Goal: Information Seeking & Learning: Learn about a topic

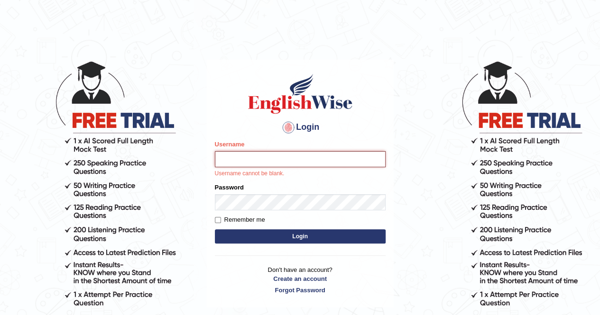
type input "Malunga"
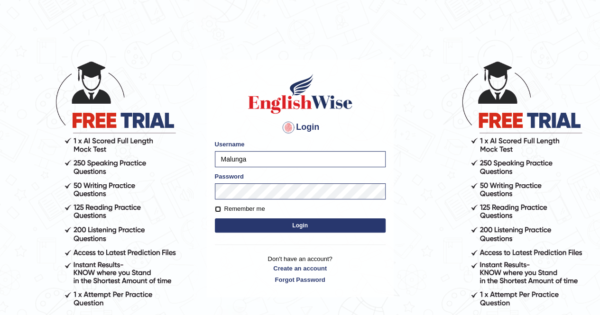
click at [218, 207] on input "Remember me" at bounding box center [218, 209] width 6 height 6
checkbox input "true"
click at [300, 226] on button "Login" at bounding box center [300, 225] width 171 height 14
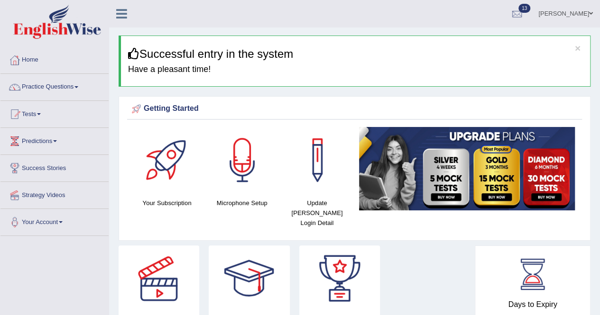
click at [78, 86] on span at bounding box center [76, 87] width 4 height 2
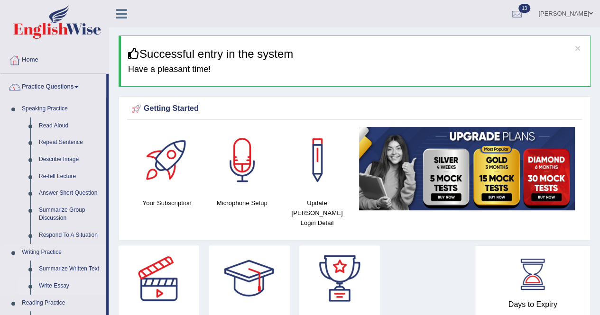
drag, startPoint x: 108, startPoint y: 259, endPoint x: 104, endPoint y: 284, distance: 25.4
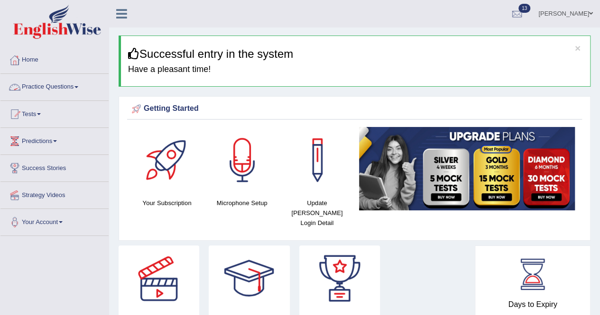
click at [78, 87] on span at bounding box center [76, 87] width 4 height 2
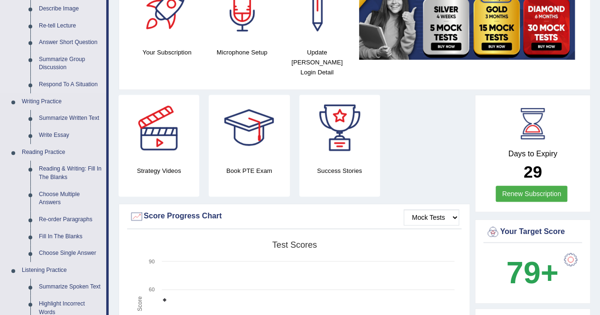
scroll to position [152, 0]
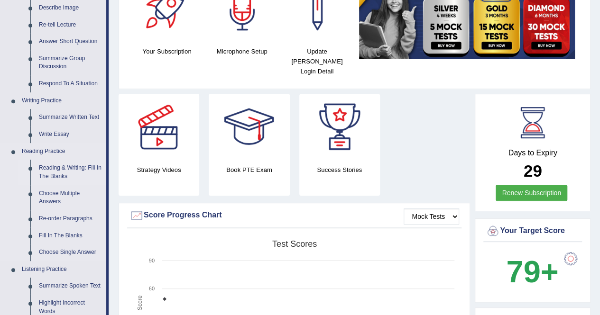
click at [56, 171] on link "Reading & Writing: Fill In The Blanks" at bounding box center [71, 172] width 72 height 25
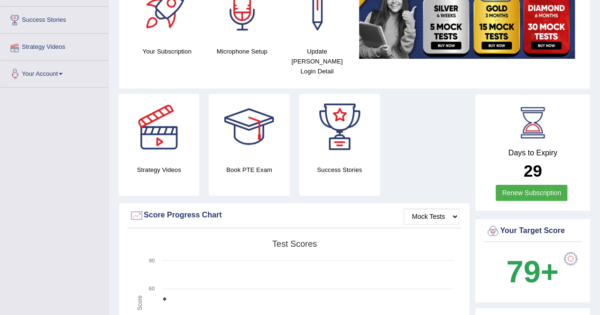
scroll to position [169, 0]
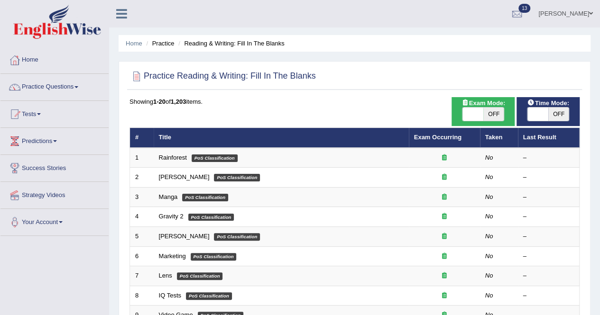
click at [486, 114] on span "OFF" at bounding box center [493, 114] width 21 height 13
checkbox input "true"
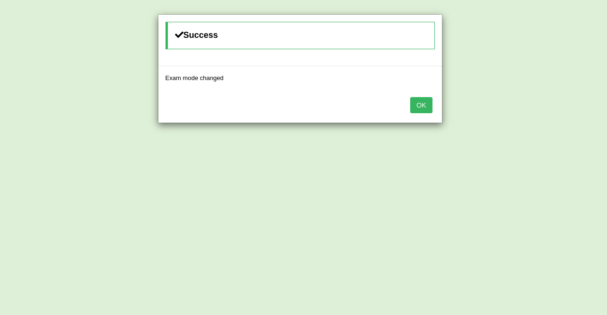
click at [425, 107] on button "OK" at bounding box center [421, 105] width 22 height 16
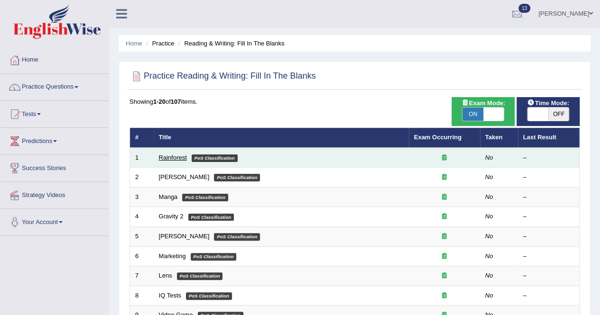
click at [166, 155] on link "Rainforest" at bounding box center [173, 157] width 28 height 7
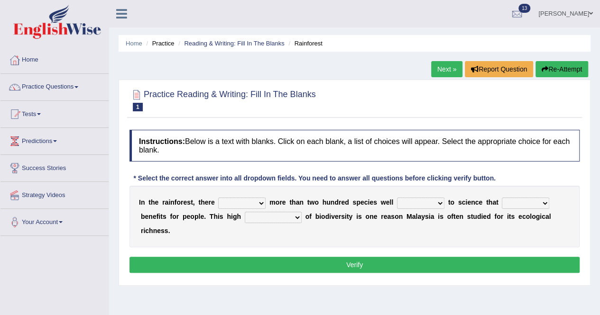
click at [262, 201] on select "have can be has is" at bounding box center [241, 203] width 47 height 11
select select "is"
click at [218, 198] on select "have can be has is" at bounding box center [241, 203] width 47 height 11
click at [440, 202] on select "knowing known knew know" at bounding box center [420, 203] width 47 height 11
select select "known"
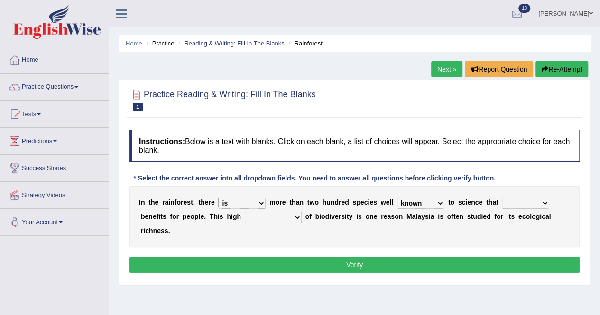
click at [397, 198] on select "knowing known knew know" at bounding box center [420, 203] width 47 height 11
click at [546, 204] on select "contain contained containing contains" at bounding box center [524, 203] width 47 height 11
select select "contain"
click at [501, 198] on select "contain contained containing contains" at bounding box center [524, 203] width 47 height 11
click at [297, 217] on select "condensation conjunction continuity complexity" at bounding box center [273, 217] width 57 height 11
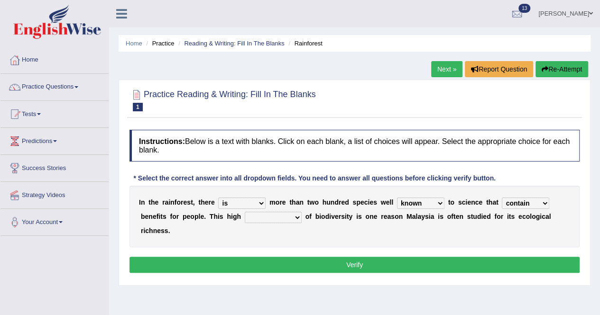
select select "complexity"
click at [245, 212] on select "condensation conjunction continuity complexity" at bounding box center [273, 217] width 57 height 11
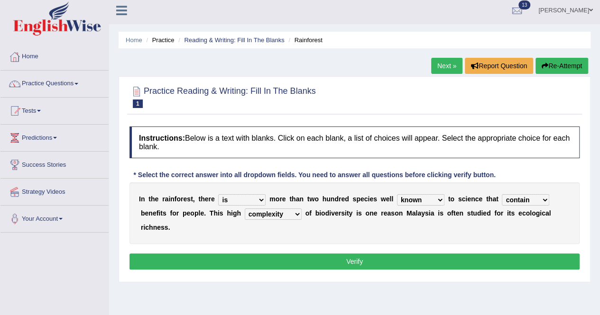
scroll to position [3, 0]
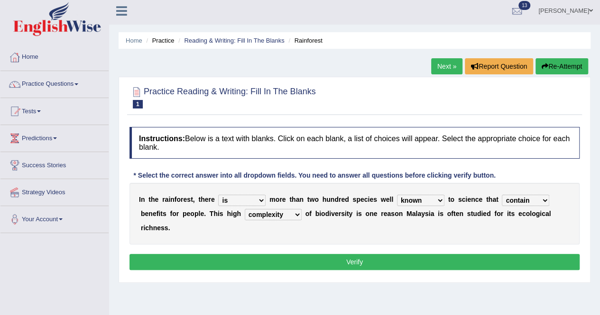
click at [355, 260] on button "Verify" at bounding box center [354, 262] width 450 height 16
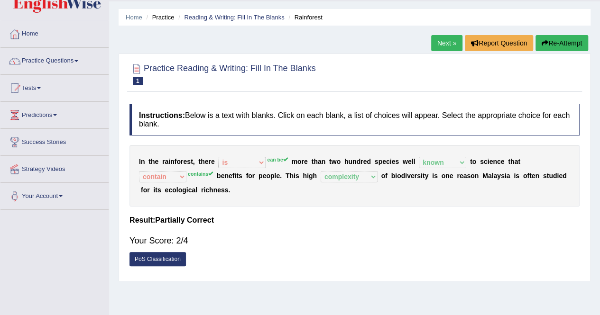
scroll to position [0, 0]
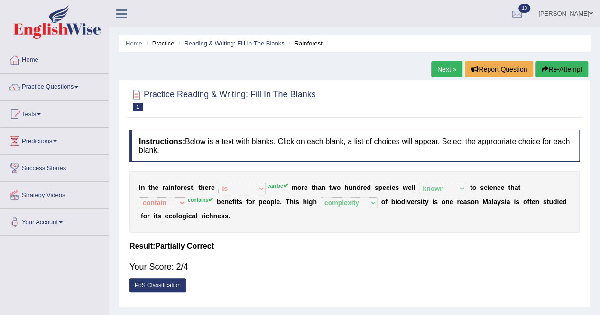
click at [558, 72] on button "Re-Attempt" at bounding box center [561, 69] width 53 height 16
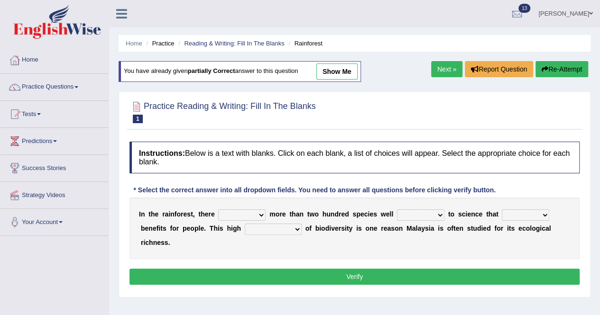
click at [261, 214] on select "have can be has is" at bounding box center [241, 214] width 47 height 11
select select "can be"
click at [218, 209] on select "have can be has is" at bounding box center [241, 214] width 47 height 11
click at [441, 214] on select "knowing known knew know" at bounding box center [420, 214] width 47 height 11
select select "known"
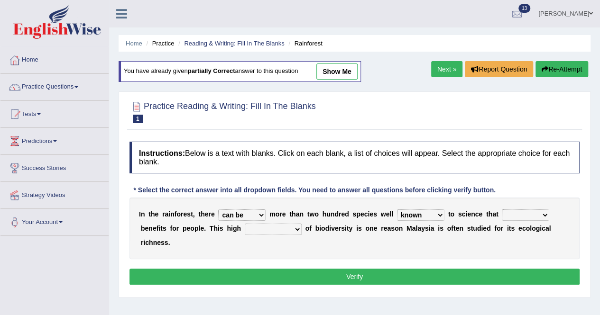
click at [397, 209] on select "knowing known knew know" at bounding box center [420, 214] width 47 height 11
click at [544, 214] on select "contain contained containing contains" at bounding box center [524, 214] width 47 height 11
select select "contains"
click at [501, 209] on select "contain contained containing contains" at bounding box center [524, 214] width 47 height 11
click at [296, 227] on select "condensation conjunction continuity complexity" at bounding box center [273, 229] width 57 height 11
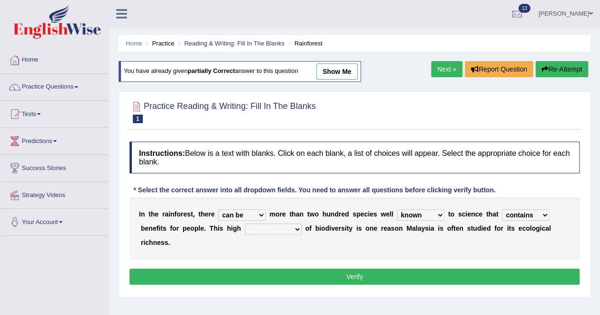
select select "complexity"
click at [245, 224] on select "condensation conjunction continuity complexity" at bounding box center [273, 229] width 57 height 11
click at [327, 277] on button "Verify" at bounding box center [354, 277] width 450 height 16
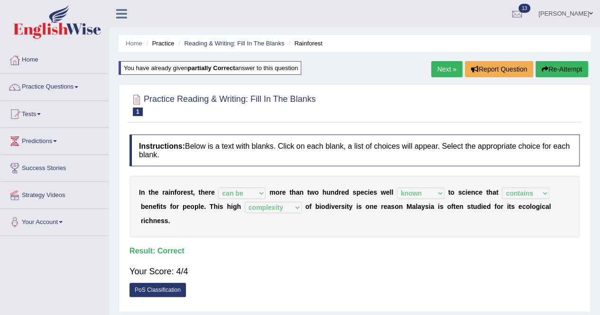
click at [435, 65] on link "Next »" at bounding box center [446, 69] width 31 height 16
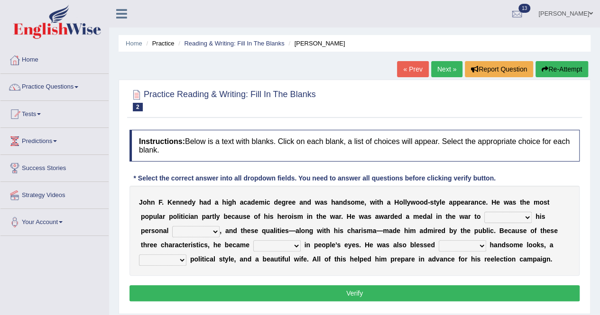
click at [526, 218] on select "prove show evidence upthrow" at bounding box center [507, 217] width 47 height 11
select select "show"
click at [484, 212] on select "prove show evidence upthrow" at bounding box center [507, 217] width 47 height 11
click at [217, 231] on select "passion courage charm liking" at bounding box center [195, 231] width 47 height 11
select select "passion"
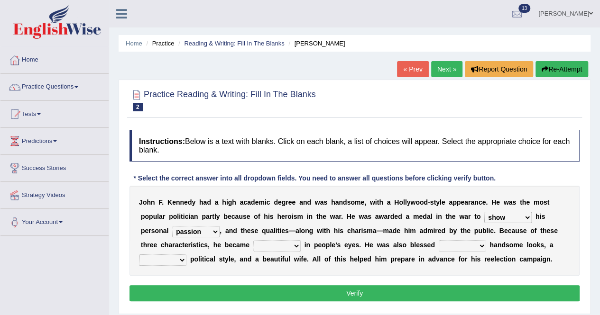
click at [172, 226] on select "passion courage charm liking" at bounding box center [195, 231] width 47 height 11
click at [211, 233] on select "passion courage charm liking" at bounding box center [195, 231] width 47 height 11
click at [297, 247] on select "iconic ironic identical impotent" at bounding box center [276, 245] width 47 height 11
select select "iconic"
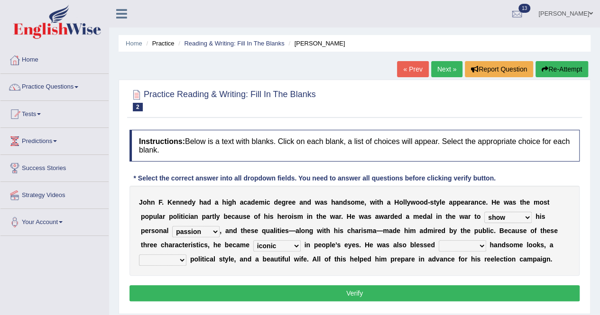
click at [253, 240] on select "iconic ironic identical impotent" at bounding box center [276, 245] width 47 height 11
click at [484, 243] on select "with in upon to" at bounding box center [461, 245] width 47 height 11
select select "with"
click at [438, 240] on select "with in upon to" at bounding box center [461, 245] width 47 height 11
click at [351, 295] on button "Verify" at bounding box center [354, 293] width 450 height 16
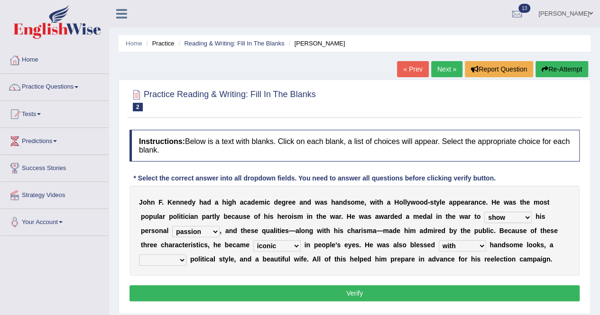
click at [183, 259] on select "mending mends mended mend" at bounding box center [162, 260] width 47 height 11
select select "mended"
click at [139, 255] on select "mending mends mended mend" at bounding box center [162, 260] width 47 height 11
click at [281, 289] on button "Verify" at bounding box center [354, 293] width 450 height 16
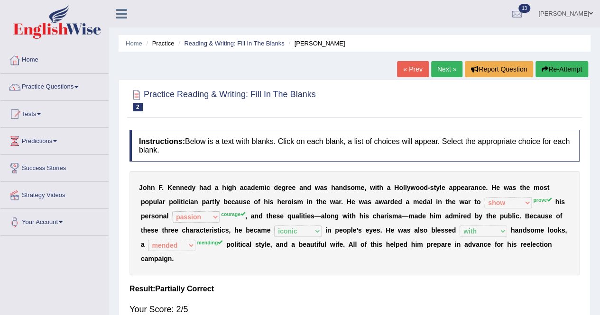
click at [561, 68] on button "Re-Attempt" at bounding box center [561, 69] width 53 height 16
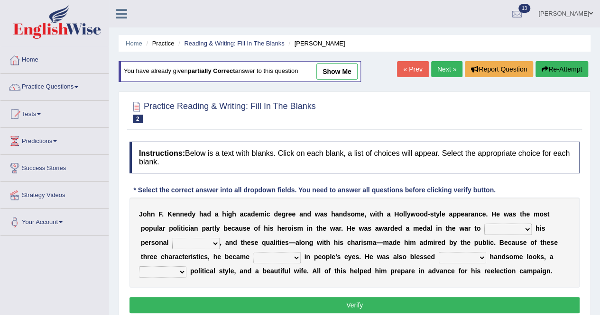
click at [528, 229] on select "prove show evidence upthrow" at bounding box center [507, 229] width 47 height 11
select select "prove"
click at [484, 224] on select "prove show evidence upthrow" at bounding box center [507, 229] width 47 height 11
click at [213, 242] on select "passion courage charm liking" at bounding box center [195, 243] width 47 height 11
select select "courage"
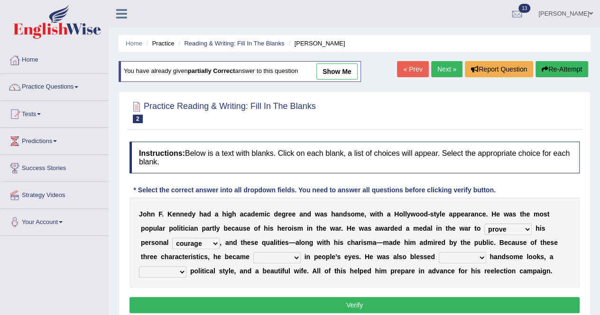
click at [172, 238] on select "passion courage charm liking" at bounding box center [195, 243] width 47 height 11
click at [298, 257] on select "iconic ironic identical impotent" at bounding box center [276, 257] width 47 height 11
select select "iconic"
click at [253, 252] on select "iconic ironic identical impotent" at bounding box center [276, 257] width 47 height 11
click at [479, 255] on select "with in upon to" at bounding box center [461, 257] width 47 height 11
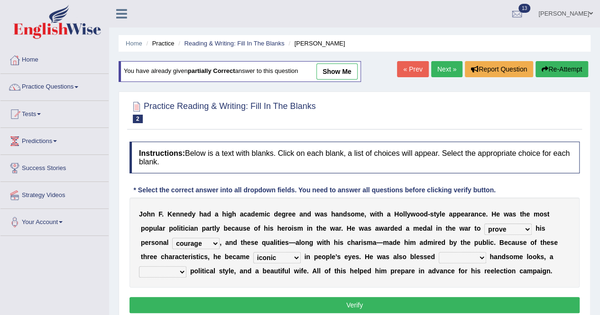
select select "with"
click at [438, 252] on select "with in upon to" at bounding box center [461, 257] width 47 height 11
click at [182, 272] on select "mending mends mended mend" at bounding box center [162, 271] width 47 height 11
select select "mended"
click at [139, 266] on select "mending mends mended mend" at bounding box center [162, 271] width 47 height 11
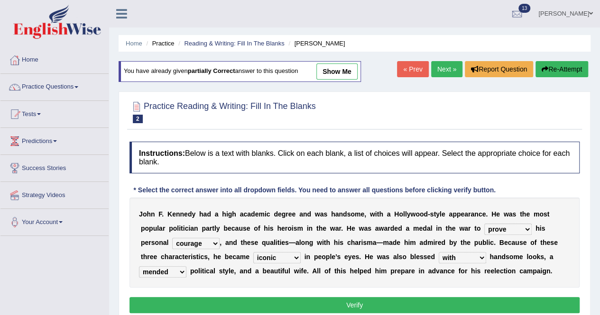
click at [324, 300] on button "Verify" at bounding box center [354, 305] width 450 height 16
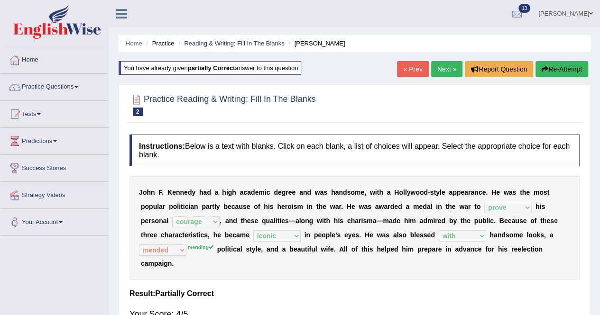
click at [443, 72] on link "Next »" at bounding box center [446, 69] width 31 height 16
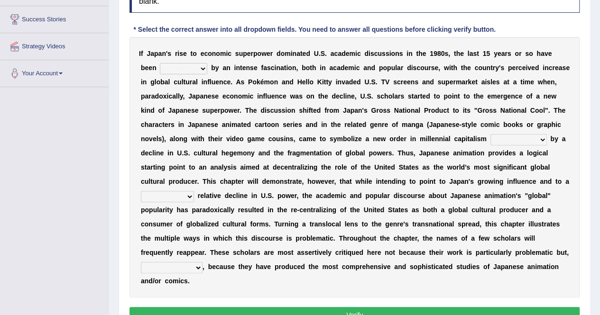
scroll to position [151, 0]
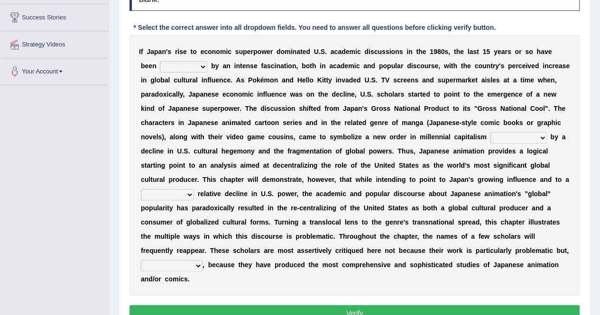
click at [204, 64] on select "marked dedicated made inspired" at bounding box center [183, 66] width 47 height 11
select select "marked"
click at [160, 61] on select "marked dedicated made inspired" at bounding box center [183, 66] width 47 height 11
click at [542, 136] on select "pocessed characterized opposed tangled" at bounding box center [518, 137] width 56 height 11
select select "characterized"
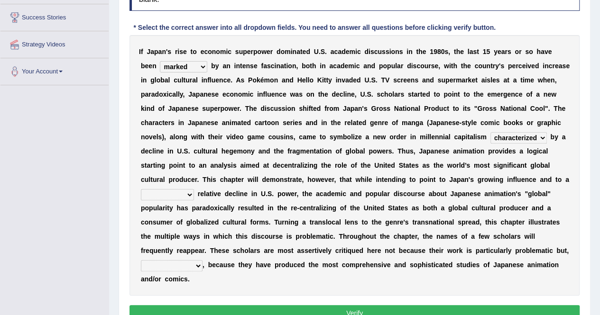
click at [490, 132] on select "pocessed characterized opposed tangled" at bounding box center [518, 137] width 56 height 11
click at [190, 197] on select "concomitant discrete proportional legitimate" at bounding box center [167, 194] width 53 height 11
select select "discrete"
click at [141, 189] on select "concomitant discrete proportional legitimate" at bounding box center [167, 194] width 53 height 11
click at [195, 265] on select "however on the contrary in addition on the whole" at bounding box center [172, 265] width 62 height 11
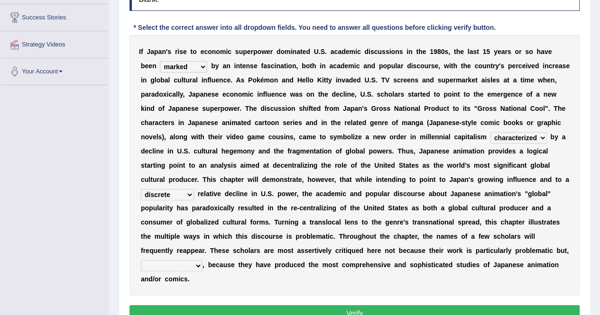
select select "on the contrary"
click at [141, 260] on select "however on the contrary in addition on the whole" at bounding box center [172, 265] width 62 height 11
click at [347, 307] on button "Verify" at bounding box center [354, 313] width 450 height 16
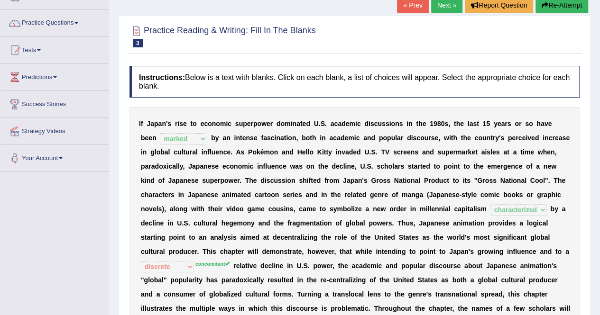
scroll to position [60, 0]
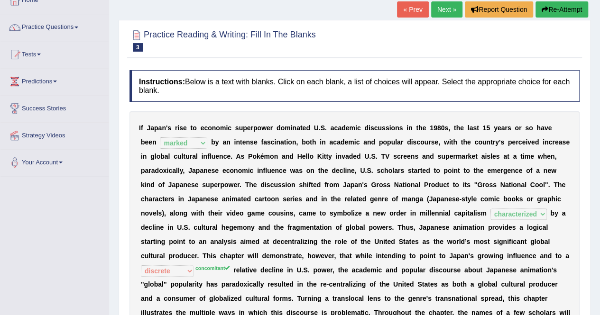
click at [446, 15] on link "Next »" at bounding box center [446, 9] width 31 height 16
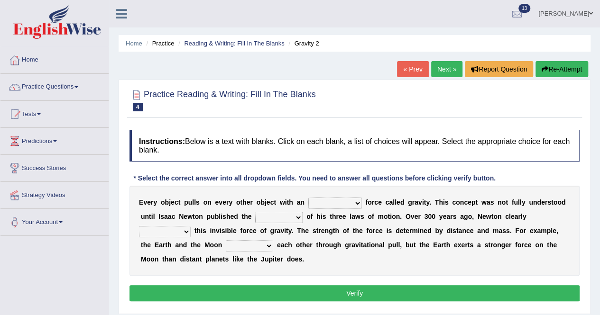
click at [358, 205] on select "invisible unknown unbelievable inconsistent" at bounding box center [335, 203] width 54 height 11
select select "invisible"
click at [308, 198] on select "invisible unknown unbelievable inconsistent" at bounding box center [335, 203] width 54 height 11
click at [297, 214] on select "concept theory method argument" at bounding box center [278, 217] width 47 height 11
select select "theory"
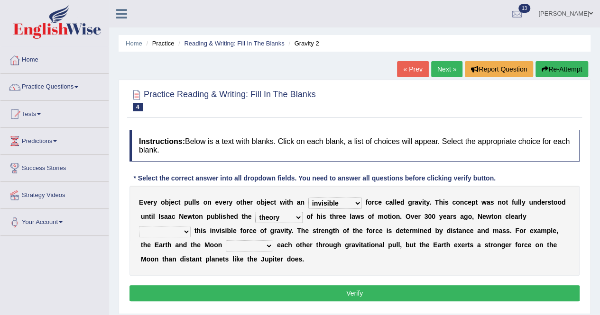
click at [255, 212] on select "concept theory method argument" at bounding box center [278, 217] width 47 height 11
click at [299, 216] on select "concept theory method argument" at bounding box center [278, 217] width 47 height 11
click at [491, 220] on div "E v e r y o b j e c t p u l l s o n e v e r y o t h e r o b j e c t w i t h a n…" at bounding box center [354, 231] width 450 height 90
click at [185, 233] on select "explained undermined overturned realized" at bounding box center [165, 231] width 52 height 11
select select "explained"
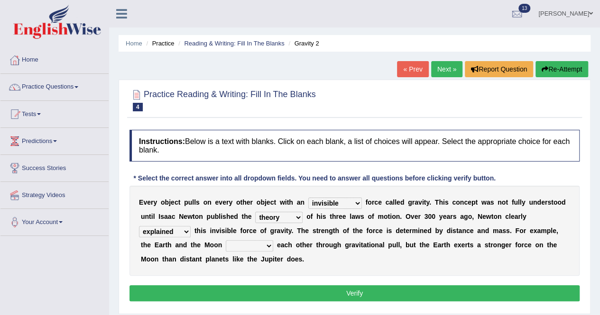
click at [139, 226] on select "explained undermined overturned realized" at bounding box center [165, 231] width 52 height 11
click at [270, 245] on select "affect spin evade span" at bounding box center [249, 245] width 47 height 11
select select "spin"
click at [226, 240] on select "affect spin evade span" at bounding box center [249, 245] width 47 height 11
click at [305, 287] on button "Verify" at bounding box center [354, 293] width 450 height 16
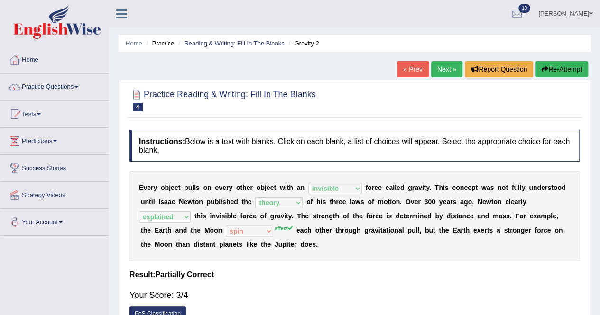
click at [442, 72] on link "Next »" at bounding box center [446, 69] width 31 height 16
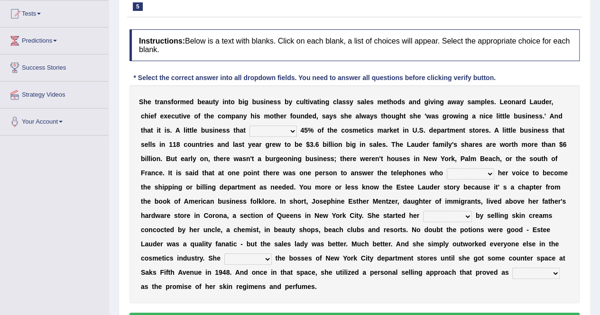
scroll to position [108, 0]
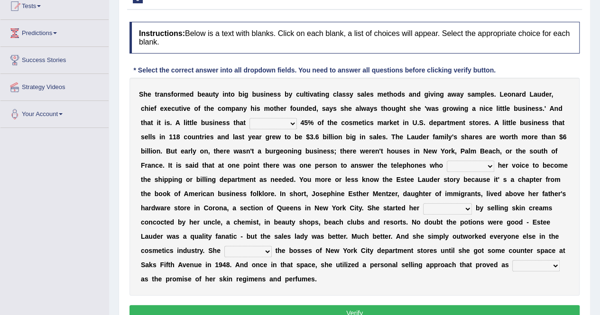
click at [291, 123] on select "has controls makes maintains" at bounding box center [272, 123] width 47 height 11
select select "controls"
click at [249, 118] on select "has controls makes maintains" at bounding box center [272, 123] width 47 height 11
click at [489, 166] on select "switched changed raised used" at bounding box center [469, 166] width 47 height 11
select select "switched"
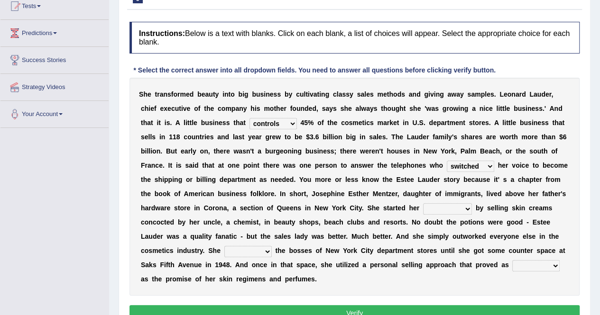
click at [446, 161] on select "switched changed raised used" at bounding box center [469, 166] width 47 height 11
click at [469, 207] on select "job institute companion enterprise" at bounding box center [447, 208] width 49 height 11
select select "enterprise"
click at [423, 203] on select "job institute companion enterprise" at bounding box center [447, 208] width 49 height 11
click at [268, 250] on select "stated bridged stalked heaved" at bounding box center [247, 251] width 47 height 11
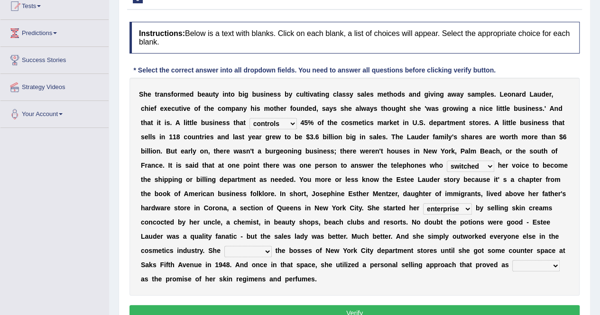
select select "stalked"
click at [224, 246] on select "stated bridged stalked heaved" at bounding box center [247, 251] width 47 height 11
click at [555, 265] on select "potent ruthless potential expensive" at bounding box center [535, 265] width 47 height 11
click at [512, 260] on select "potent ruthless potential expensive" at bounding box center [535, 265] width 47 height 11
click at [555, 265] on select "potent ruthless potential expensive" at bounding box center [535, 265] width 47 height 11
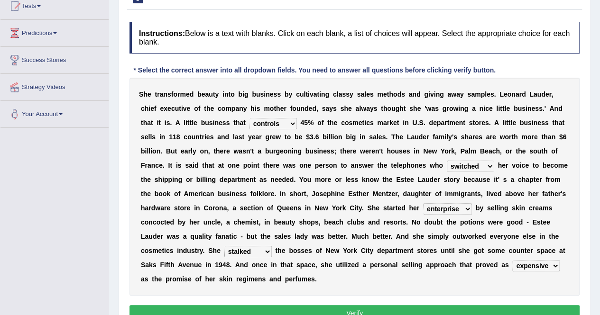
select select "potent"
click at [512, 260] on select "potent ruthless potential expensive" at bounding box center [535, 265] width 47 height 11
click at [356, 312] on button "Verify" at bounding box center [354, 313] width 450 height 16
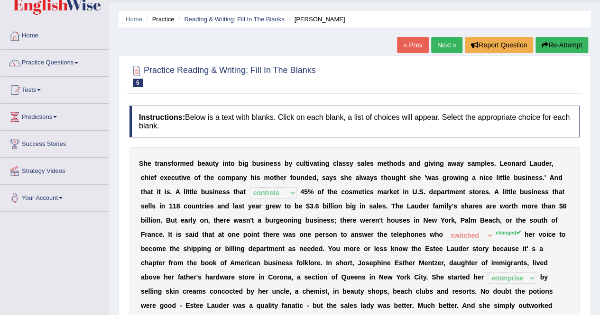
scroll to position [24, 0]
click at [440, 51] on link "Next »" at bounding box center [446, 45] width 31 height 16
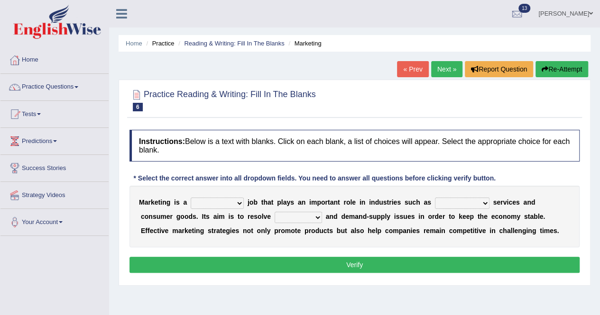
click at [239, 203] on select "professional flexible parochial descriptive" at bounding box center [217, 203] width 53 height 11
select select "professional"
click at [191, 198] on select "professional flexible parochial descriptive" at bounding box center [217, 203] width 53 height 11
click at [485, 203] on select "civil financial conventional foremost" at bounding box center [462, 203] width 55 height 11
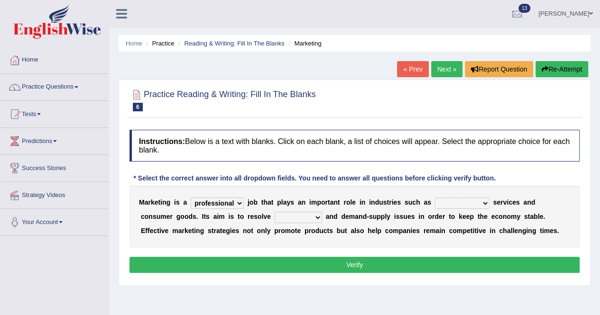
click at [485, 203] on select "civil financial conventional foremost" at bounding box center [462, 203] width 55 height 11
select select "financial"
click at [435, 198] on select "civil financial conventional foremost" at bounding box center [462, 203] width 55 height 11
click at [282, 218] on select "imbalance excess symmetry budget" at bounding box center [297, 217] width 47 height 11
select select "symmetry"
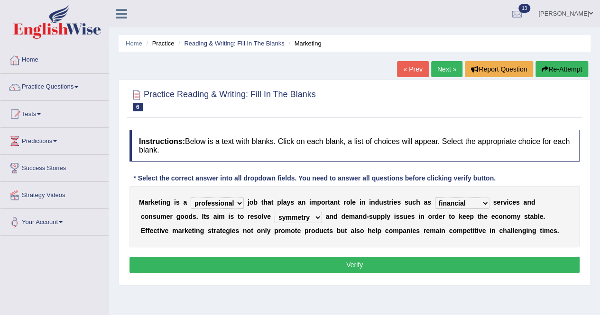
click at [274, 212] on select "imbalance excess symmetry budget" at bounding box center [297, 217] width 47 height 11
click at [347, 259] on button "Verify" at bounding box center [354, 265] width 450 height 16
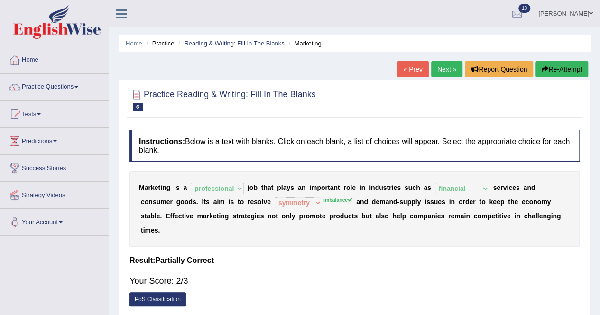
click at [446, 71] on link "Next »" at bounding box center [446, 69] width 31 height 16
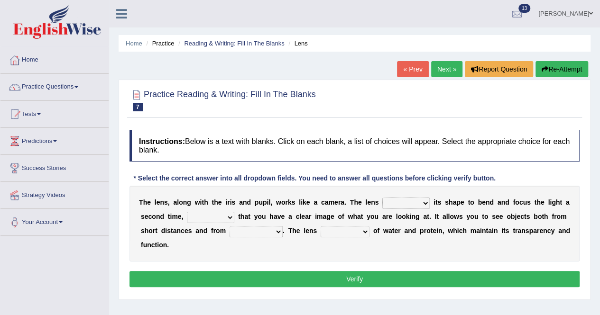
click at [424, 202] on select "adjusts shows selects presents" at bounding box center [405, 203] width 47 height 11
select select "adjusts"
click at [382, 198] on select "adjusts shows selects presents" at bounding box center [405, 203] width 47 height 11
click at [230, 218] on select "ensures to ensure ensure ensured" at bounding box center [210, 217] width 47 height 11
select select "to ensure"
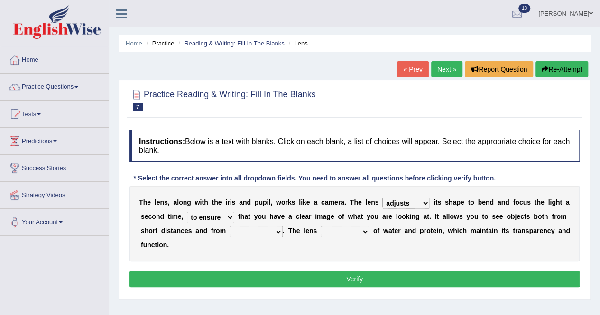
click at [187, 212] on select "ensures to ensure ensure ensured" at bounding box center [210, 217] width 47 height 11
click at [278, 235] on select "far away in between further apart all along" at bounding box center [255, 231] width 53 height 11
select select "far away"
click at [229, 226] on select "far away in between further apart all along" at bounding box center [255, 231] width 53 height 11
click at [362, 232] on select "constitutes comprises composes consists" at bounding box center [344, 231] width 49 height 11
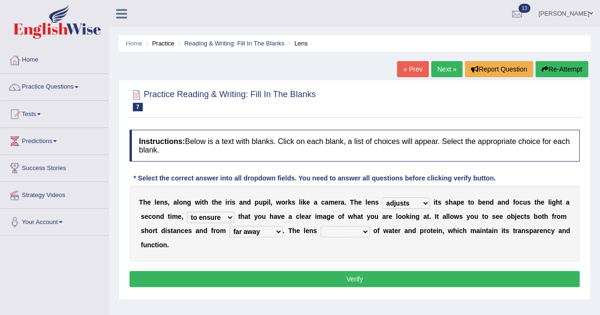
select select "comprises"
click at [320, 226] on select "constitutes comprises composes consists" at bounding box center [344, 231] width 49 height 11
click at [356, 277] on button "Verify" at bounding box center [354, 279] width 450 height 16
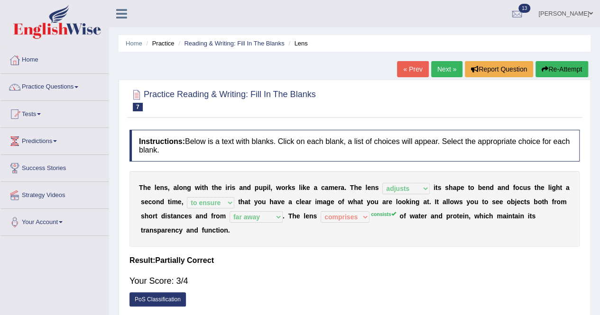
click at [444, 66] on link "Next »" at bounding box center [446, 69] width 31 height 16
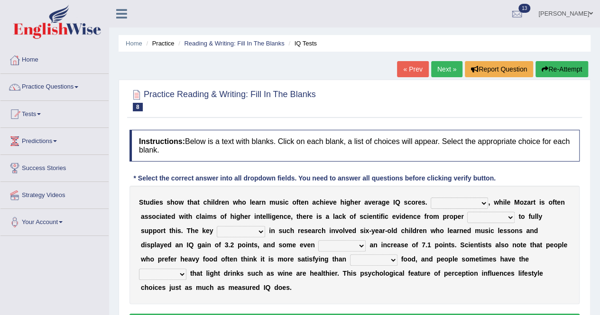
click at [483, 202] on select "However Therefore Consequently While" at bounding box center [458, 203] width 57 height 11
select select "However"
click at [430, 198] on select "However Therefore Consequently While" at bounding box center [458, 203] width 57 height 11
click at [480, 203] on select "However Therefore Consequently While" at bounding box center [458, 203] width 57 height 11
click at [526, 219] on div "S t u d i e s s h o w t h a t c h i l d r e n w h o l e a r n m u s i c o f t e…" at bounding box center [354, 245] width 450 height 118
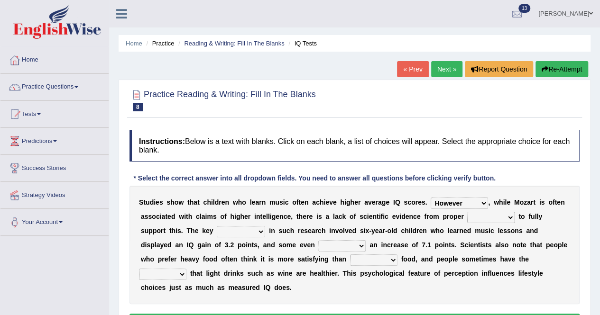
click at [508, 218] on select "test tests testing tested" at bounding box center [490, 217] width 47 height 11
select select "test"
click at [467, 212] on select "test tests testing tested" at bounding box center [490, 217] width 47 height 11
click at [232, 229] on select "process goal implication odd" at bounding box center [241, 231] width 48 height 11
select select "process"
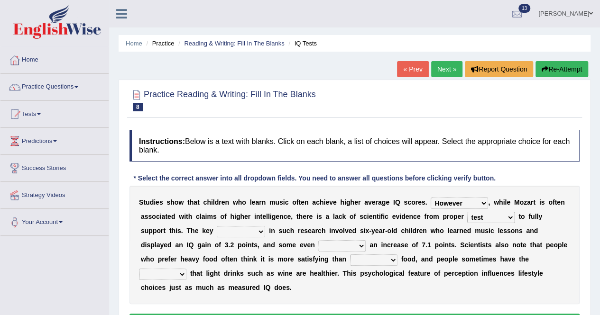
click at [217, 226] on select "process goal implication odd" at bounding box center [241, 231] width 48 height 11
click at [318, 245] on select "exhibited taught learned threatened" at bounding box center [341, 245] width 47 height 11
select select "exhibited"
click at [318, 240] on select "exhibited taught learned threatened" at bounding box center [341, 245] width 47 height 11
click at [354, 261] on select "choosy lighter cushiony spooky" at bounding box center [373, 260] width 47 height 11
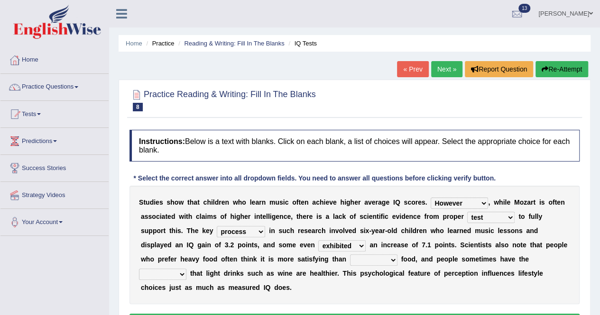
select select "lighter"
click at [350, 255] on select "choosy lighter cushiony spooky" at bounding box center [373, 260] width 47 height 11
click at [186, 269] on select "illusion sight anecdote intention" at bounding box center [162, 274] width 47 height 11
select select "illusion"
click at [186, 269] on select "illusion sight anecdote intention" at bounding box center [162, 274] width 47 height 11
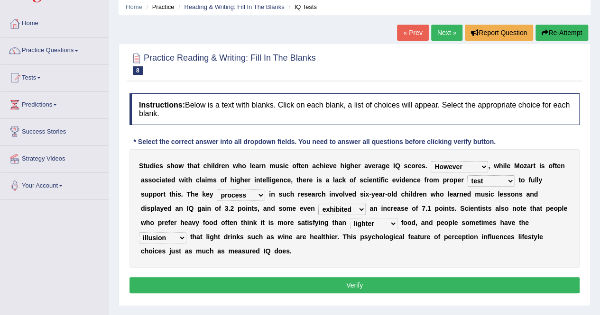
scroll to position [37, 0]
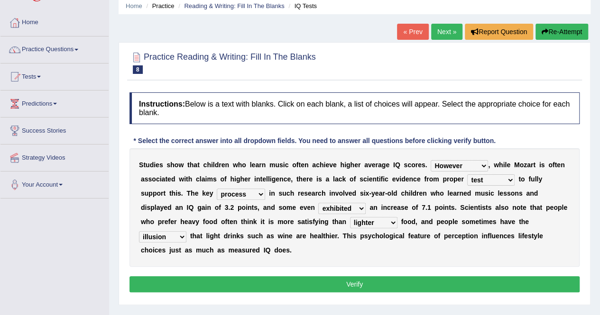
click at [477, 285] on button "Verify" at bounding box center [354, 284] width 450 height 16
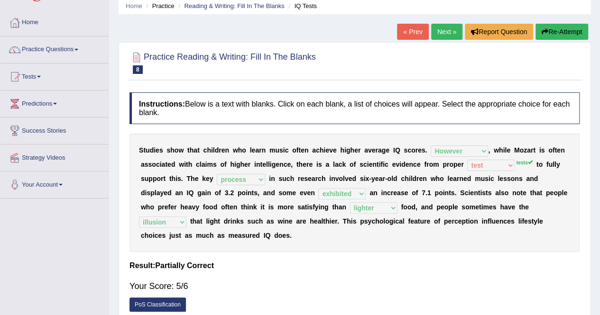
click at [436, 30] on link "Next »" at bounding box center [446, 32] width 31 height 16
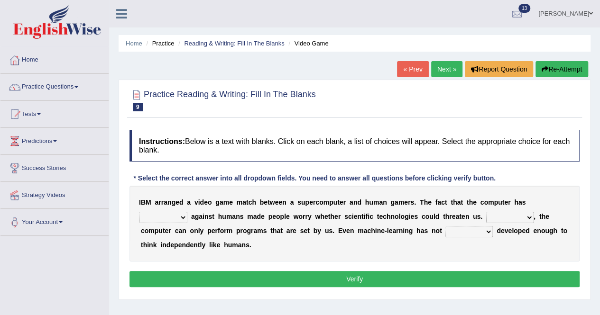
click at [183, 217] on select "competed fought acted challenged" at bounding box center [163, 217] width 48 height 11
select select "competed"
click at [139, 212] on select "competed fought acted challenged" at bounding box center [163, 217] width 48 height 11
click at [529, 218] on select "Moreover However Thus So" at bounding box center [509, 217] width 47 height 11
select select "However"
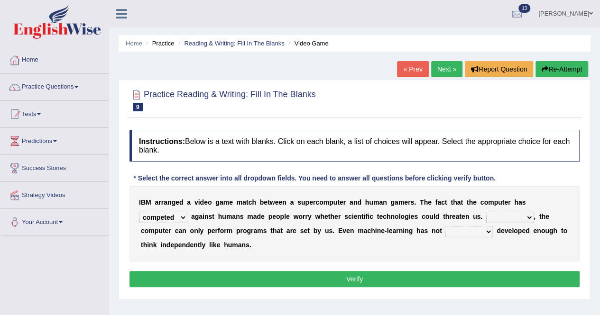
click at [486, 212] on select "Moreover However Thus So" at bounding box center [509, 217] width 47 height 11
click at [488, 230] on select "yet still only just" at bounding box center [468, 231] width 47 height 11
select select "yet"
click at [445, 226] on select "yet still only just" at bounding box center [468, 231] width 47 height 11
click at [408, 273] on button "Verify" at bounding box center [354, 279] width 450 height 16
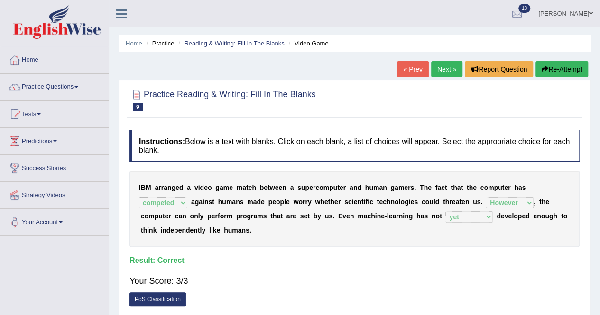
click at [446, 76] on link "Next »" at bounding box center [446, 69] width 31 height 16
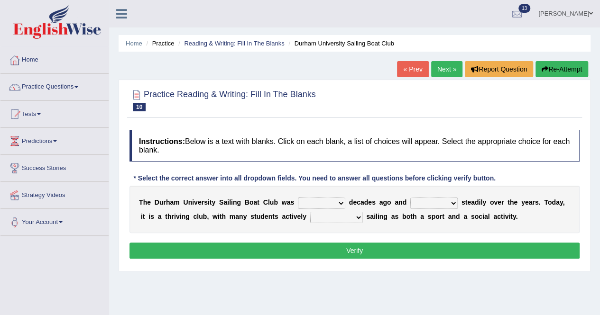
click at [340, 201] on select "found fund founded find" at bounding box center [321, 203] width 47 height 11
select select "founded"
click at [298, 198] on select "found fund founded find" at bounding box center [321, 203] width 47 height 11
click at [451, 204] on select "grow growing has grown grown" at bounding box center [433, 203] width 47 height 11
select select "has grown"
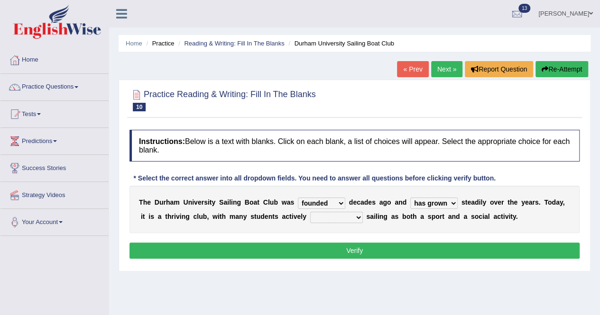
click at [410, 198] on select "grow growing has grown grown" at bounding box center [433, 203] width 47 height 11
click at [357, 217] on select "enjoy enjoyed are enjoying enjoying" at bounding box center [336, 217] width 53 height 11
click at [310, 212] on select "enjoy enjoyed are enjoying enjoying" at bounding box center [336, 217] width 53 height 11
click at [358, 218] on select "enjoy enjoyed are enjoying enjoying" at bounding box center [336, 217] width 53 height 11
select select "enjoy"
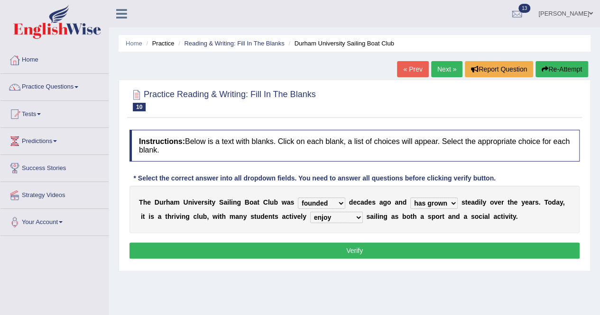
click at [310, 212] on select "enjoy enjoyed are enjoying enjoying" at bounding box center [336, 217] width 53 height 11
click at [326, 253] on button "Verify" at bounding box center [354, 251] width 450 height 16
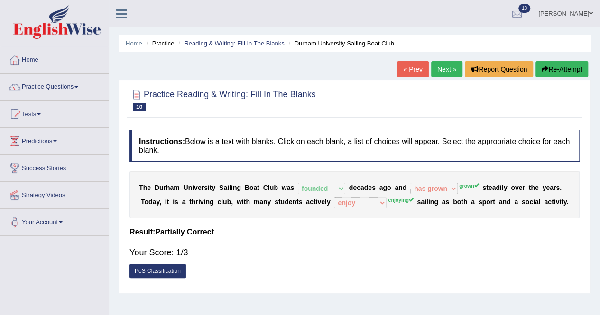
click at [558, 70] on button "Re-Attempt" at bounding box center [561, 69] width 53 height 16
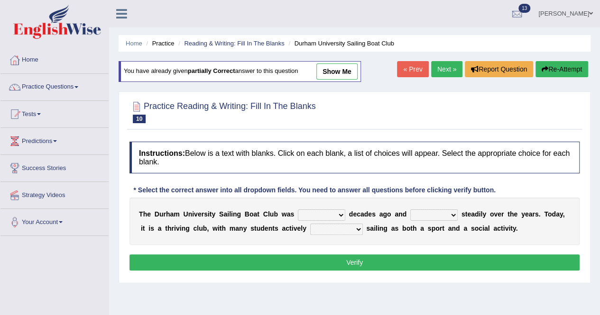
click at [340, 214] on select "found fund founded find" at bounding box center [321, 214] width 47 height 11
select select "founded"
click at [298, 209] on select "found fund founded find" at bounding box center [321, 214] width 47 height 11
click at [453, 215] on select "grow growing has grown grown" at bounding box center [433, 214] width 47 height 11
select select "grown"
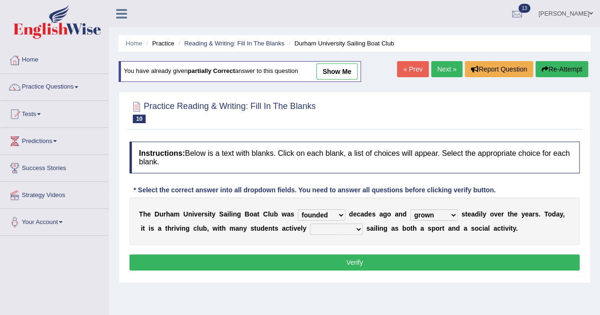
click at [410, 209] on select "grow growing has grown grown" at bounding box center [433, 214] width 47 height 11
click at [357, 230] on select "enjoy enjoyed are enjoying enjoying" at bounding box center [336, 229] width 53 height 11
select select "enjoying"
click at [310, 224] on select "enjoy enjoyed are enjoying enjoying" at bounding box center [336, 229] width 53 height 11
click at [351, 264] on button "Verify" at bounding box center [354, 263] width 450 height 16
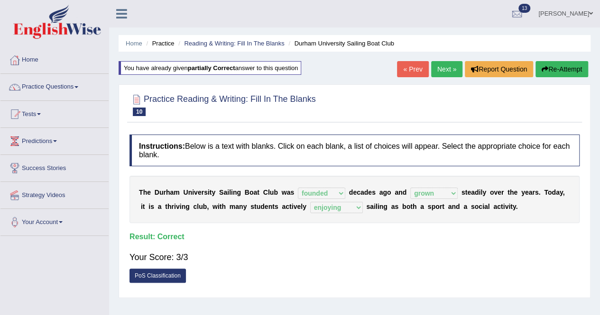
click at [449, 69] on link "Next »" at bounding box center [446, 69] width 31 height 16
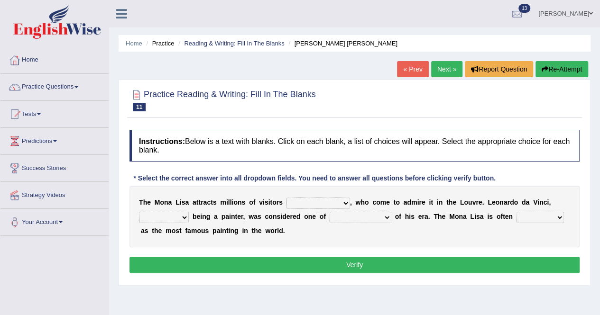
click at [345, 202] on select "around the year the all year all year round per year" at bounding box center [318, 203] width 64 height 11
select select "all year round"
click at [286, 198] on select "around the year the all year all year round per year" at bounding box center [318, 203] width 64 height 11
click at [183, 220] on select "rather than as much as as well as as long as" at bounding box center [164, 217] width 50 height 11
select select "rather than"
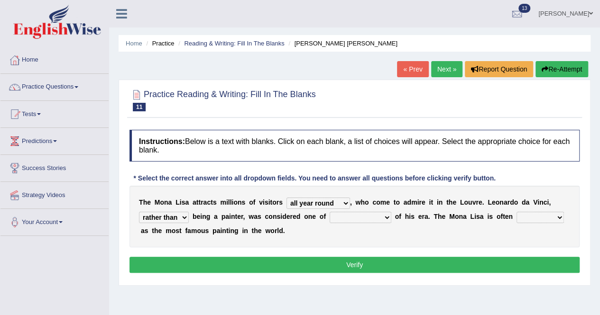
click at [139, 212] on select "rather than as much as as well as as long as" at bounding box center [164, 217] width 50 height 11
click at [383, 215] on select "better artists artist the better artist the best artists" at bounding box center [360, 217] width 62 height 11
select select "the best artists"
click at [329, 212] on select "better artists artist the better artist the best artists" at bounding box center [360, 217] width 62 height 11
click at [555, 217] on select "classified suggested predicted described" at bounding box center [539, 217] width 47 height 11
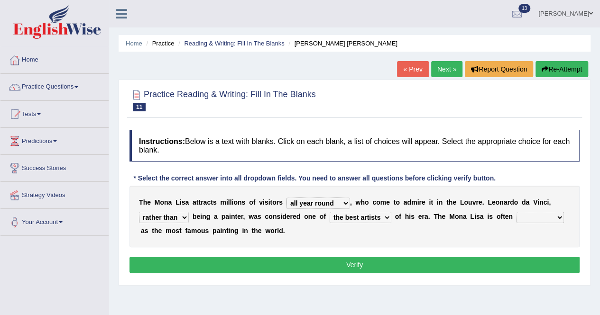
select select "classified"
click at [516, 212] on select "classified suggested predicted described" at bounding box center [539, 217] width 47 height 11
click at [450, 269] on button "Verify" at bounding box center [354, 265] width 450 height 16
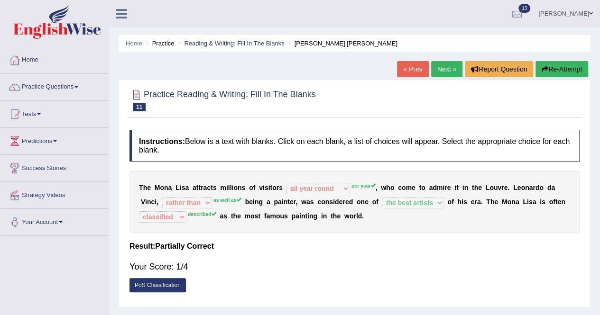
click at [80, 85] on link "Practice Questions" at bounding box center [54, 86] width 108 height 24
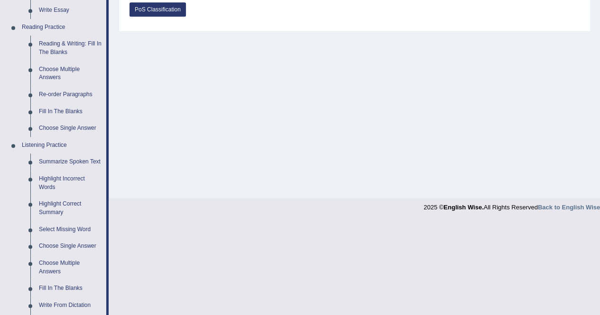
scroll to position [279, 0]
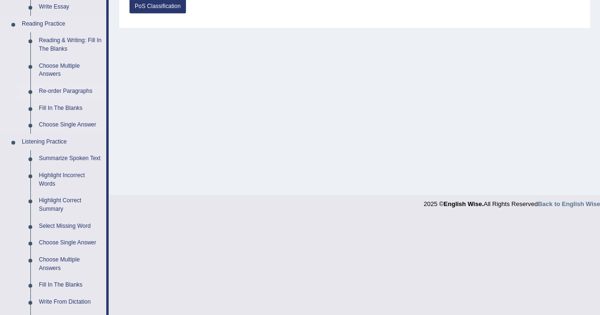
click at [72, 90] on link "Re-order Paragraphs" at bounding box center [71, 91] width 72 height 17
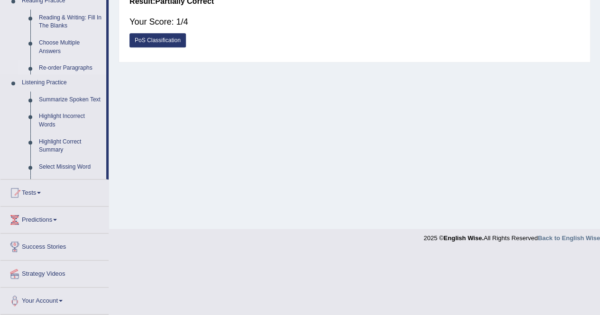
scroll to position [182, 0]
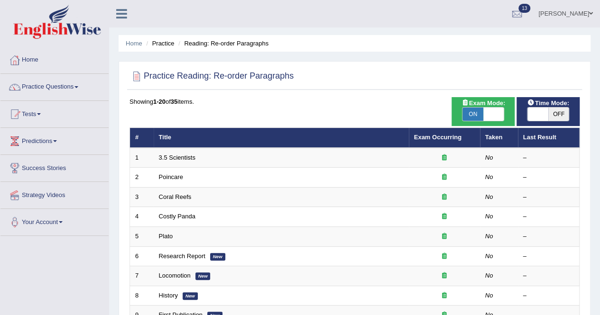
click at [72, 90] on link "Practice Questions" at bounding box center [54, 86] width 108 height 24
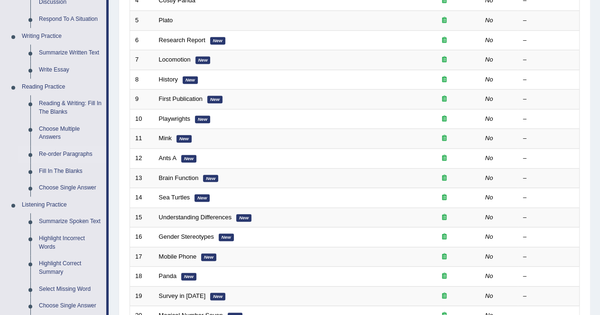
scroll to position [218, 0]
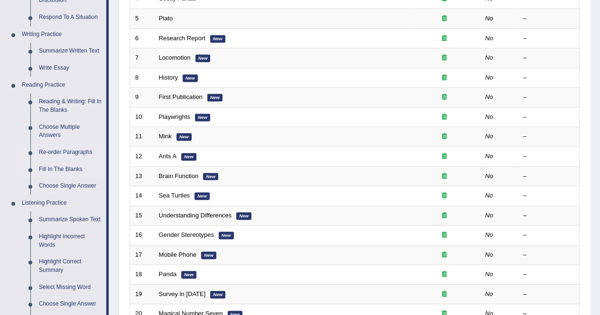
click at [64, 169] on link "Fill In The Blanks" at bounding box center [71, 169] width 72 height 17
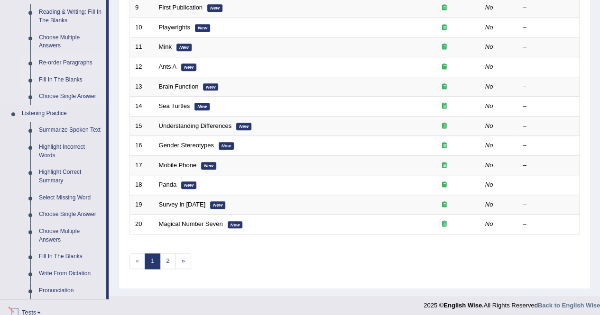
scroll to position [406, 0]
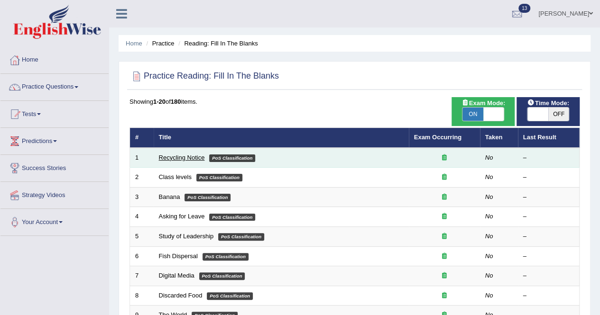
click at [182, 160] on link "Recycling Notice" at bounding box center [182, 157] width 46 height 7
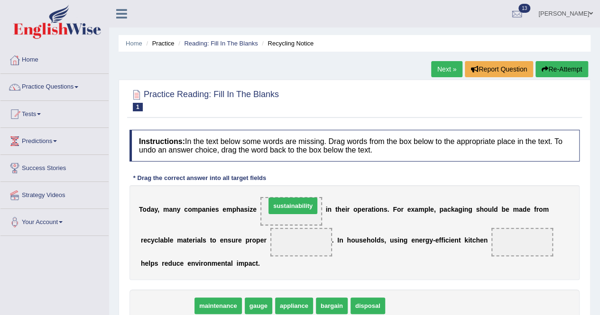
drag, startPoint x: 161, startPoint y: 302, endPoint x: 287, endPoint y: 202, distance: 160.5
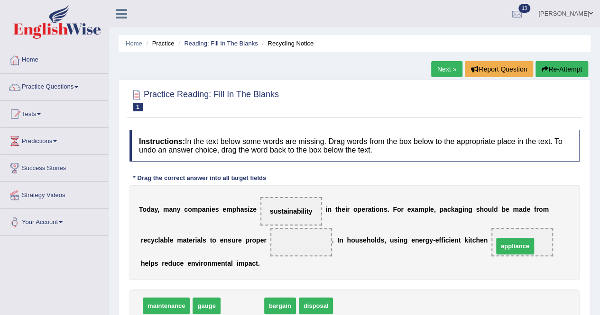
drag, startPoint x: 242, startPoint y: 305, endPoint x: 522, endPoint y: 240, distance: 287.4
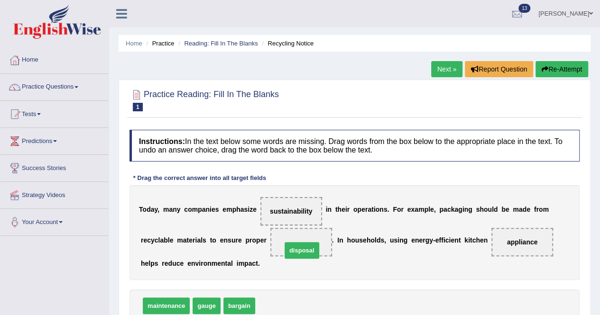
drag, startPoint x: 274, startPoint y: 304, endPoint x: 301, endPoint y: 248, distance: 61.9
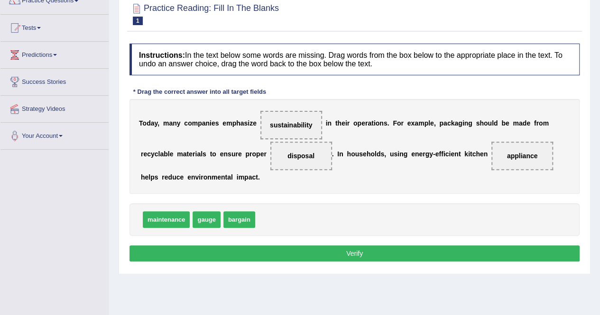
scroll to position [87, 0]
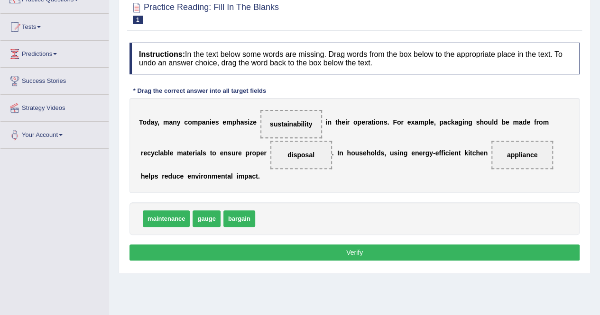
click at [388, 248] on button "Verify" at bounding box center [354, 253] width 450 height 16
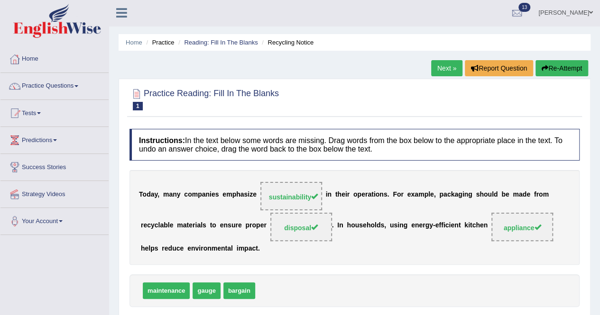
scroll to position [0, 0]
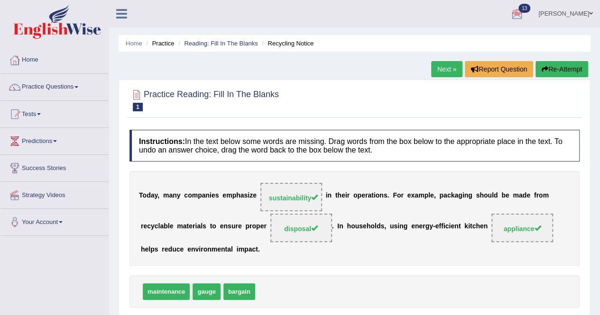
click at [439, 69] on link "Next »" at bounding box center [446, 69] width 31 height 16
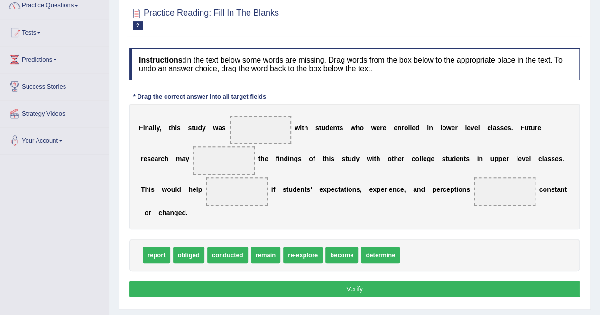
scroll to position [91, 0]
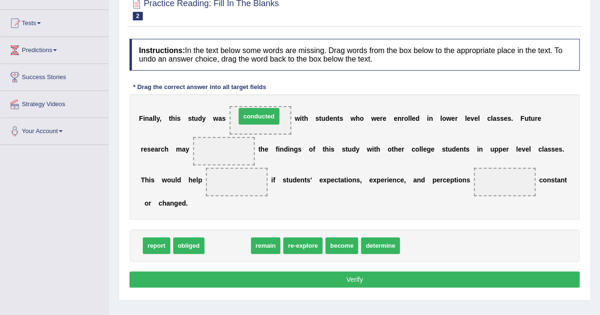
drag, startPoint x: 230, startPoint y: 243, endPoint x: 262, endPoint y: 113, distance: 133.6
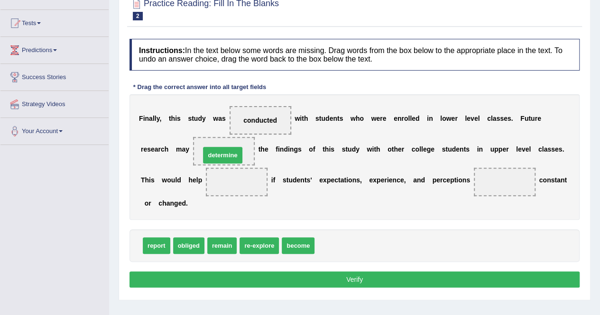
drag, startPoint x: 344, startPoint y: 244, endPoint x: 230, endPoint y: 154, distance: 145.4
click at [250, 247] on span "re-explore" at bounding box center [258, 245] width 39 height 17
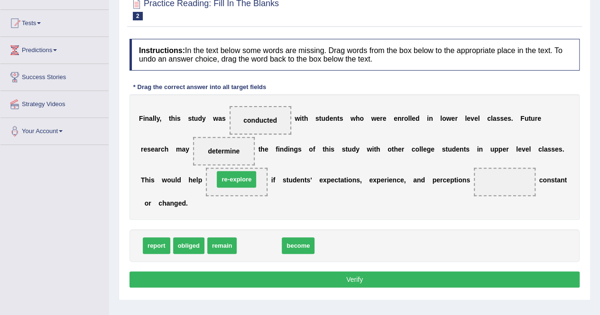
drag, startPoint x: 259, startPoint y: 246, endPoint x: 234, endPoint y: 185, distance: 65.9
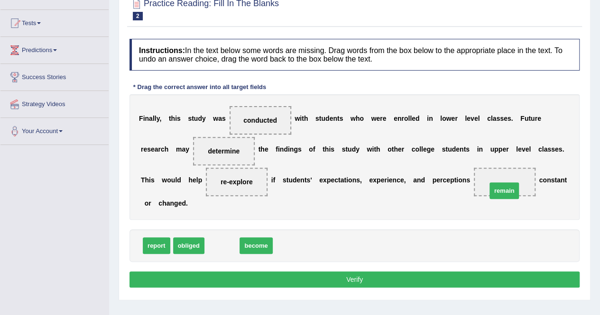
drag, startPoint x: 224, startPoint y: 246, endPoint x: 509, endPoint y: 184, distance: 292.5
click at [372, 282] on button "Verify" at bounding box center [354, 280] width 450 height 16
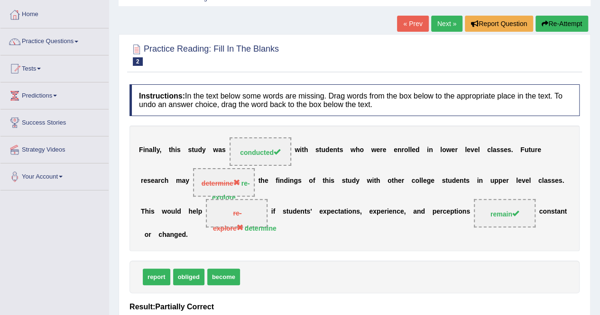
scroll to position [44, 0]
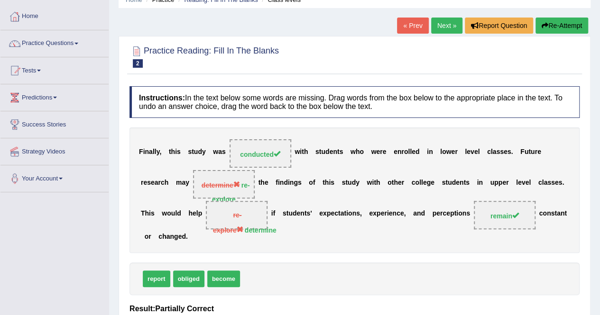
click at [440, 30] on link "Next »" at bounding box center [446, 26] width 31 height 16
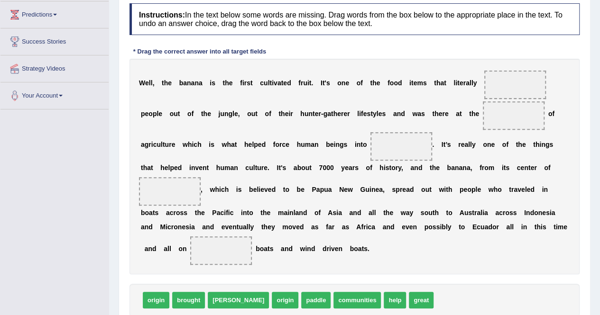
scroll to position [133, 0]
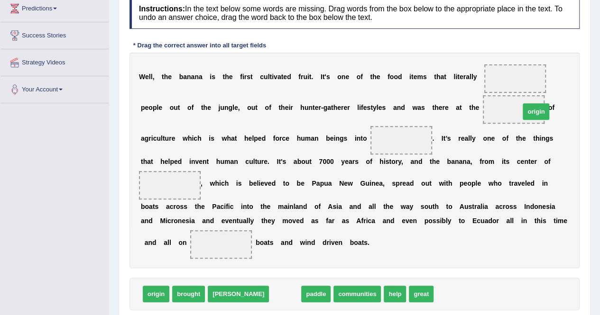
drag, startPoint x: 249, startPoint y: 294, endPoint x: 500, endPoint y: 111, distance: 310.1
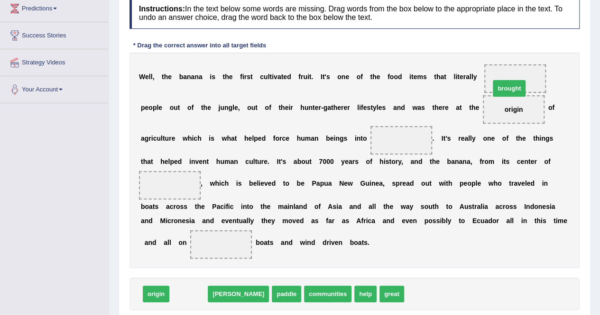
drag, startPoint x: 188, startPoint y: 294, endPoint x: 514, endPoint y: 86, distance: 387.1
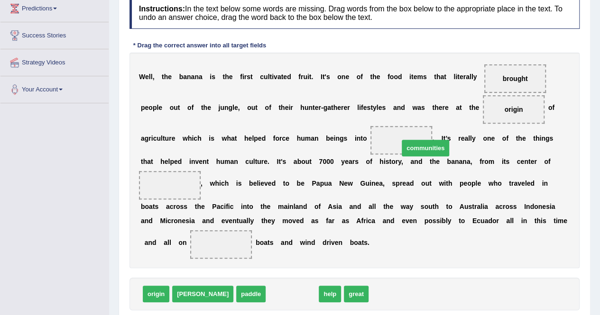
drag, startPoint x: 259, startPoint y: 294, endPoint x: 392, endPoint y: 148, distance: 197.6
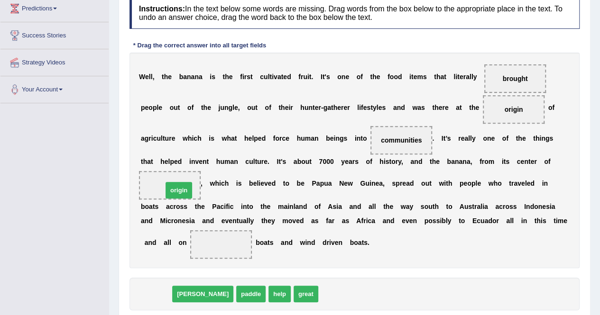
drag, startPoint x: 153, startPoint y: 296, endPoint x: 175, endPoint y: 191, distance: 107.2
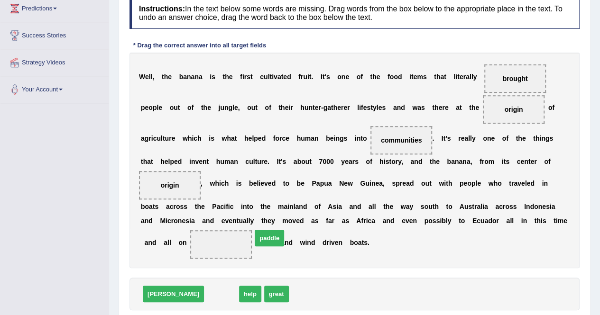
drag, startPoint x: 182, startPoint y: 297, endPoint x: 230, endPoint y: 248, distance: 68.7
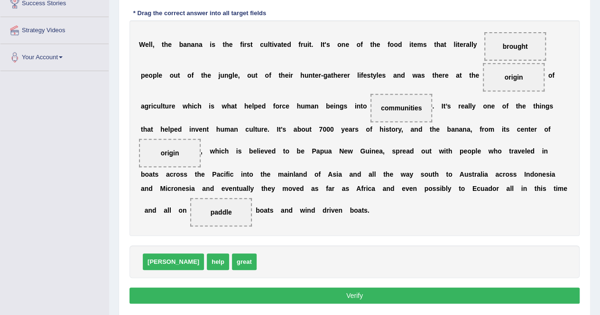
scroll to position [170, 0]
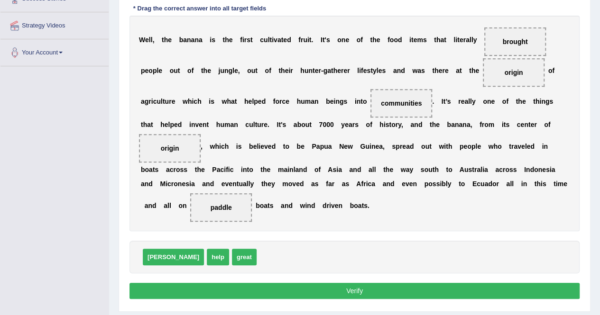
click at [462, 293] on button "Verify" at bounding box center [354, 291] width 450 height 16
